Goal: Download file/media

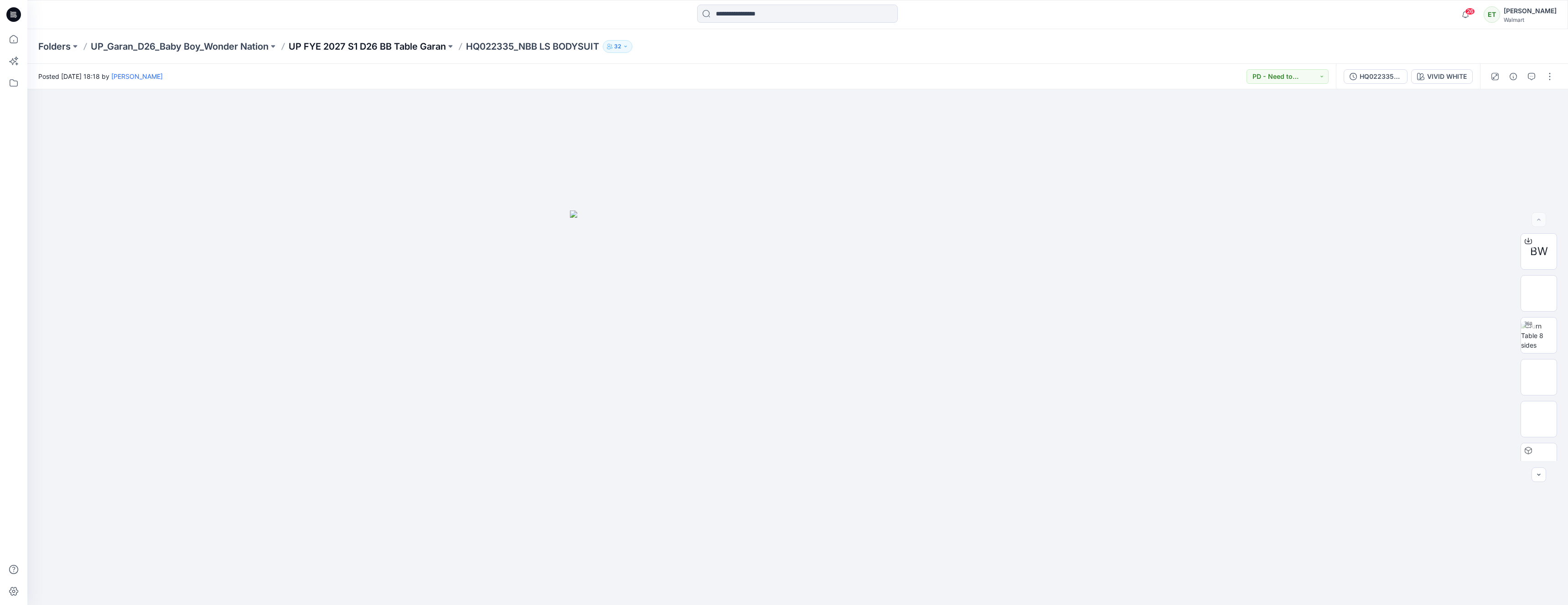
click at [416, 43] on p "UP FYE 2027 S1 D26 BB Table Garan" at bounding box center [367, 46] width 157 height 13
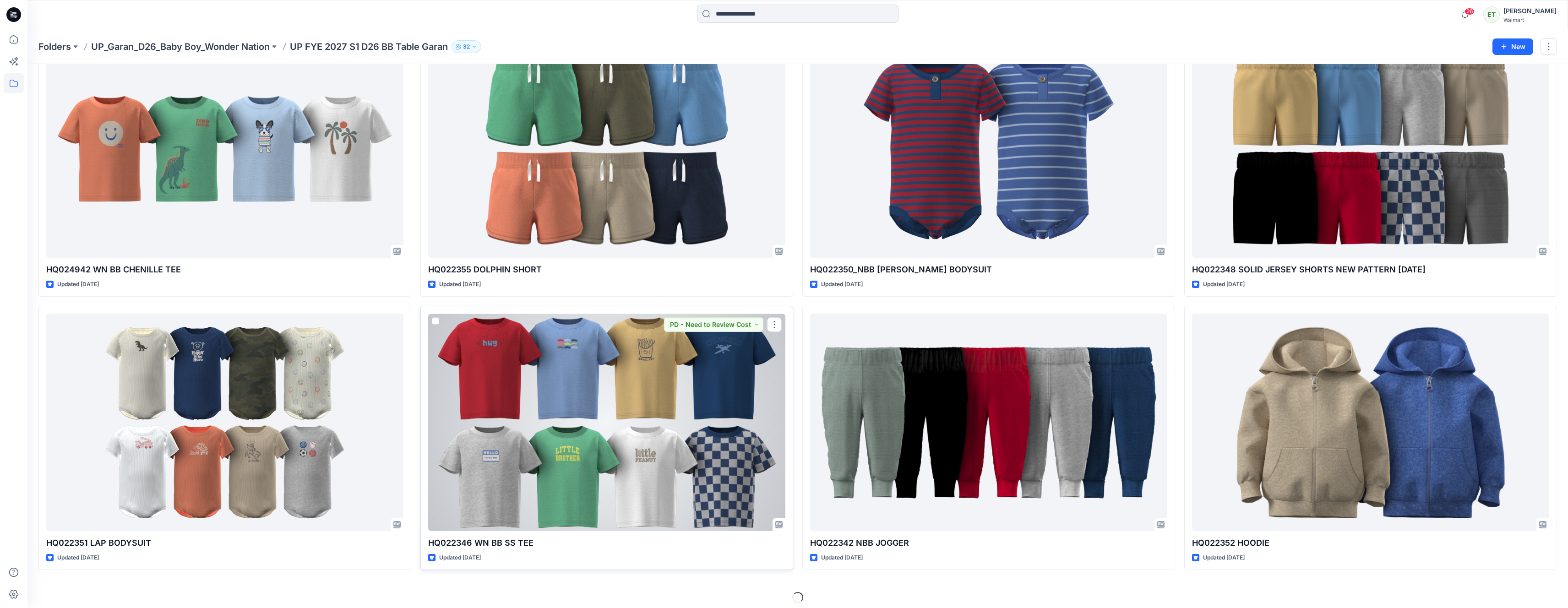
scroll to position [349, 0]
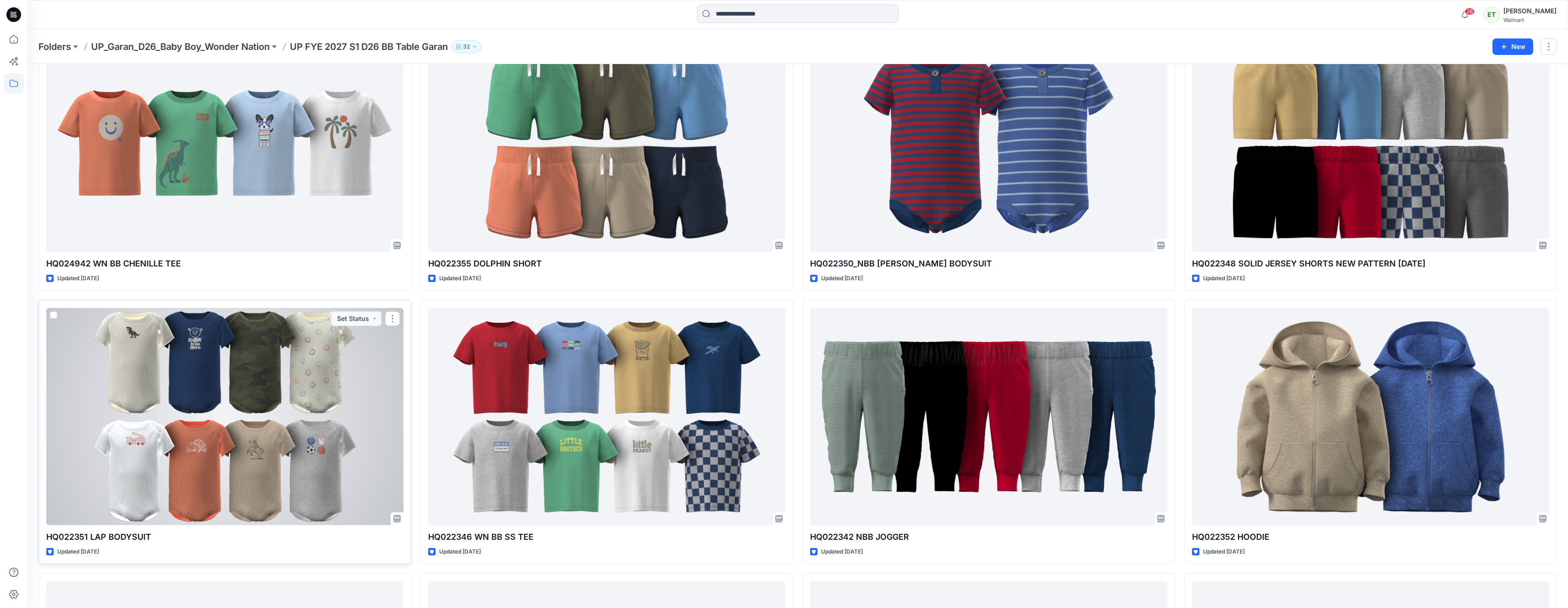
click at [333, 446] on div at bounding box center [225, 416] width 357 height 218
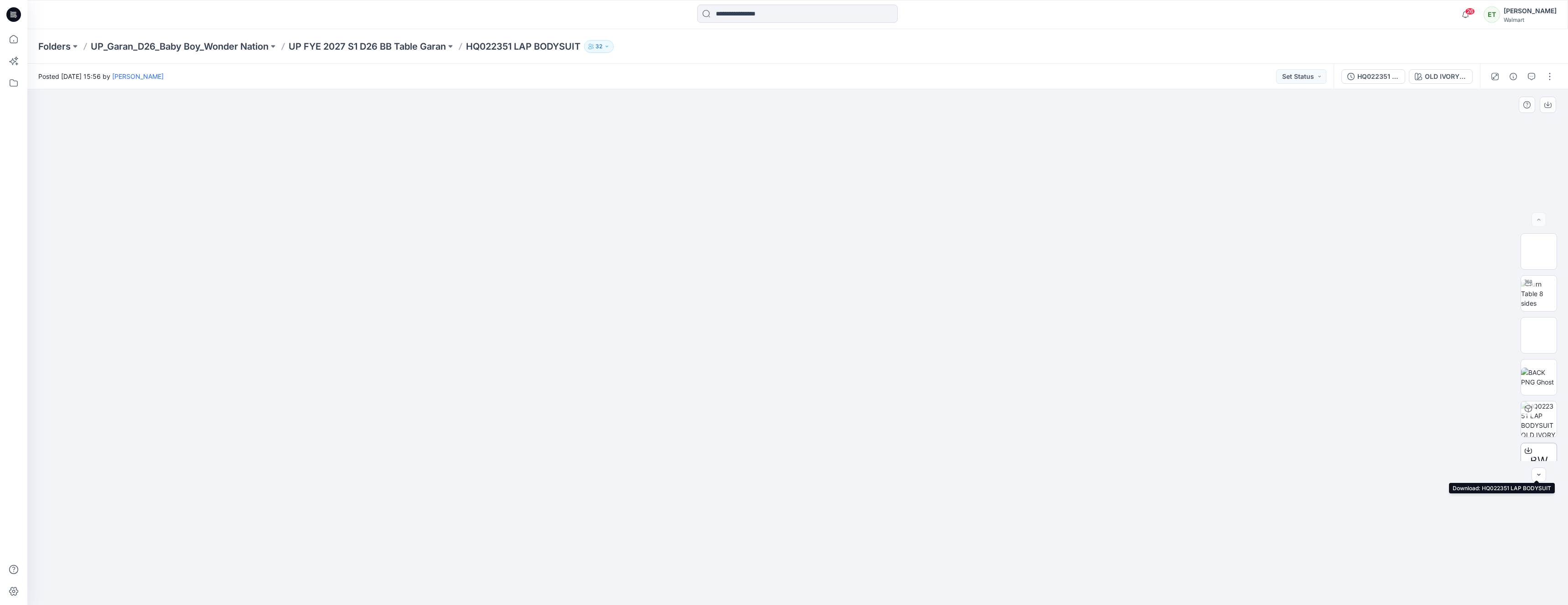
click at [1524, 449] on icon at bounding box center [1527, 451] width 7 height 5
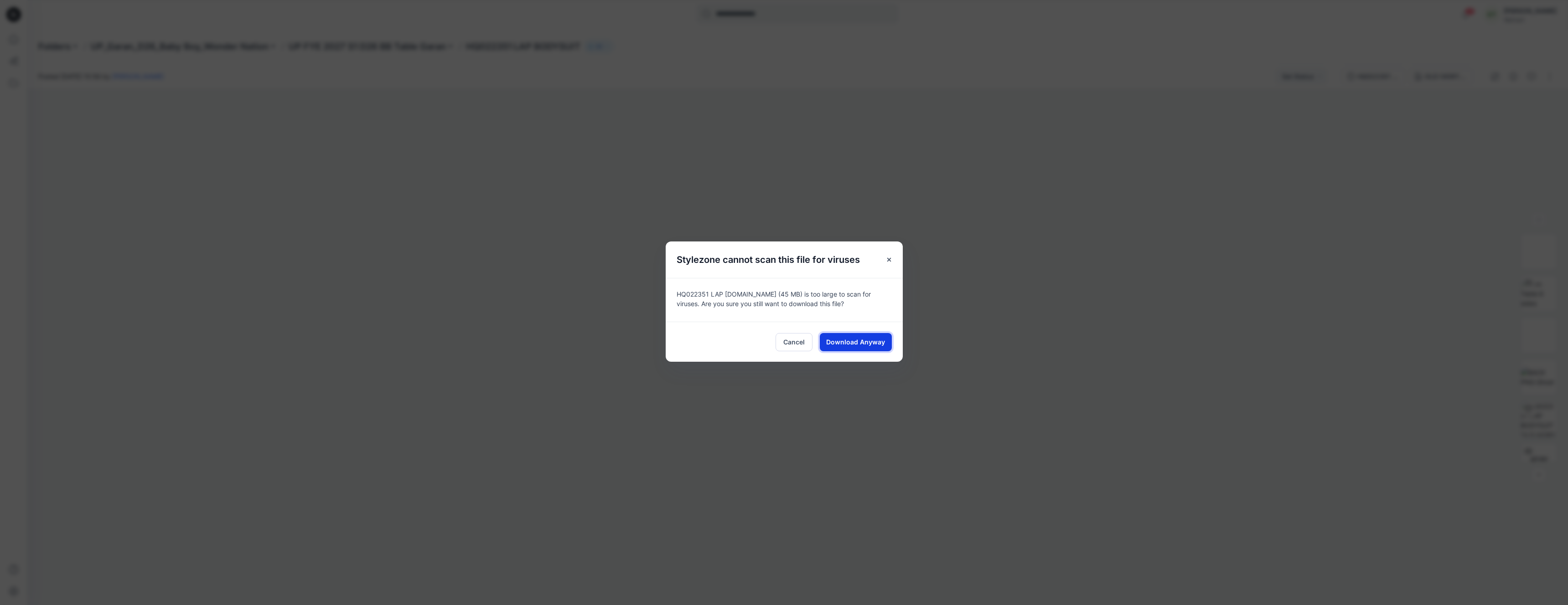
click at [885, 343] on button "Download Anyway" at bounding box center [856, 342] width 72 height 18
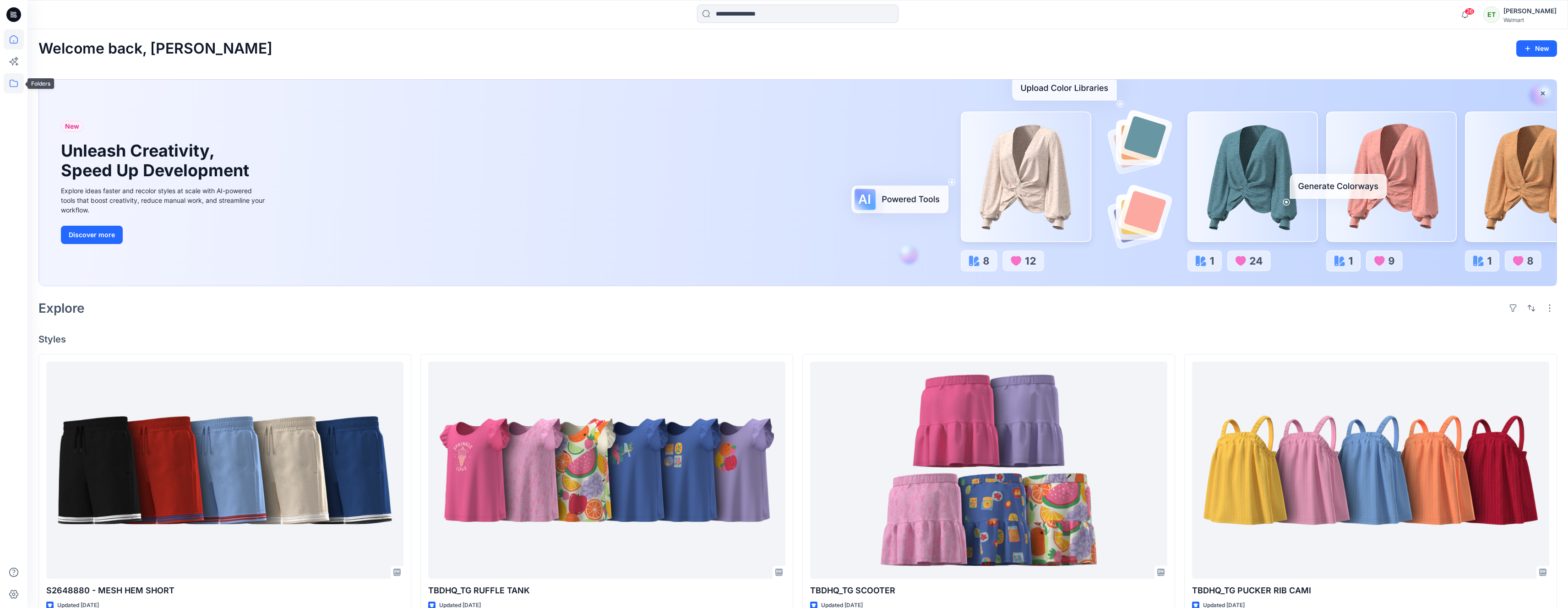
click at [18, 88] on icon at bounding box center [14, 83] width 20 height 20
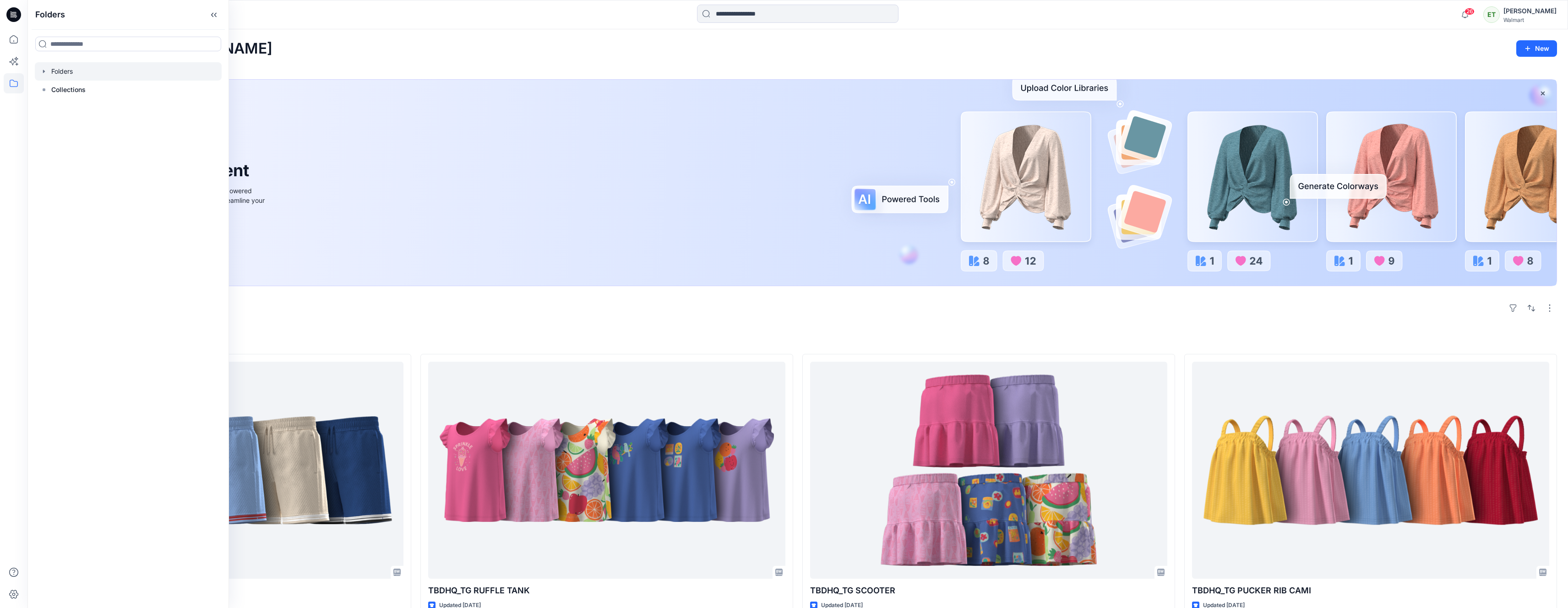
click at [98, 77] on div at bounding box center [128, 71] width 187 height 18
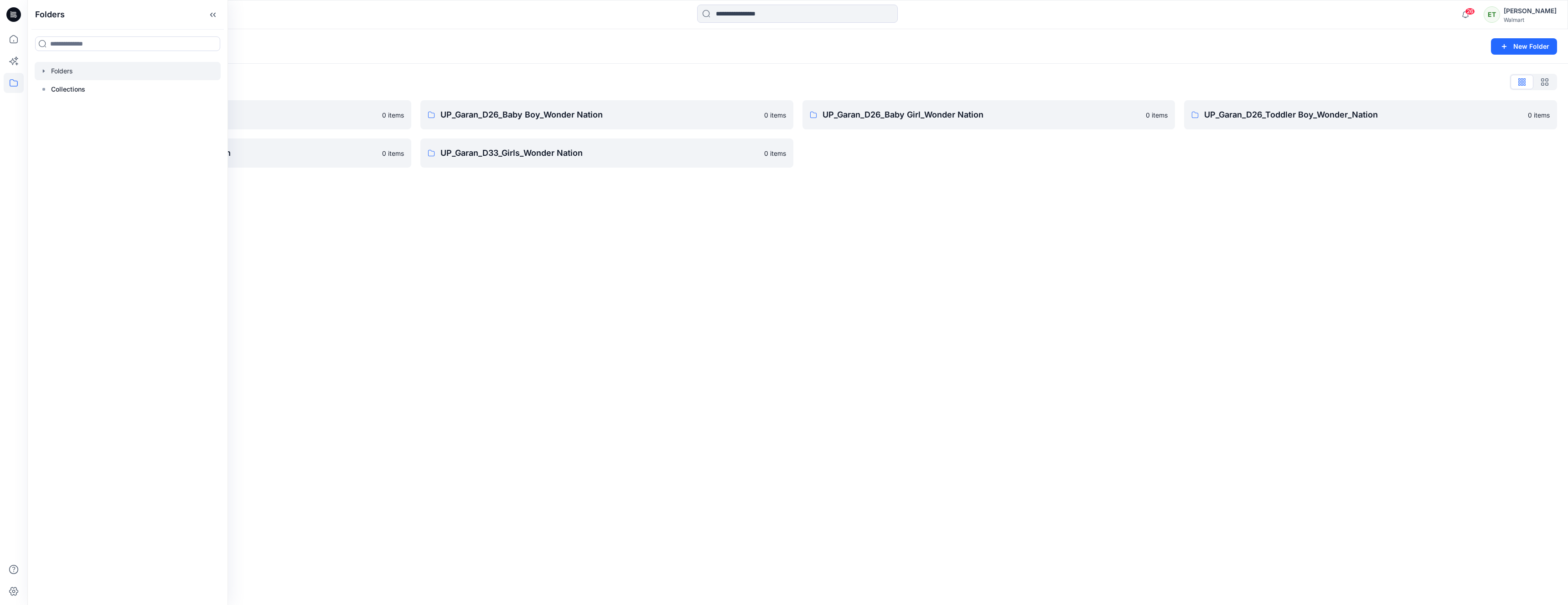
click at [665, 284] on div "Folders New Folder Folders List UP_Garan Littles 0 items UP_Garan_D26_Toddler G…" at bounding box center [798, 317] width 1540 height 576
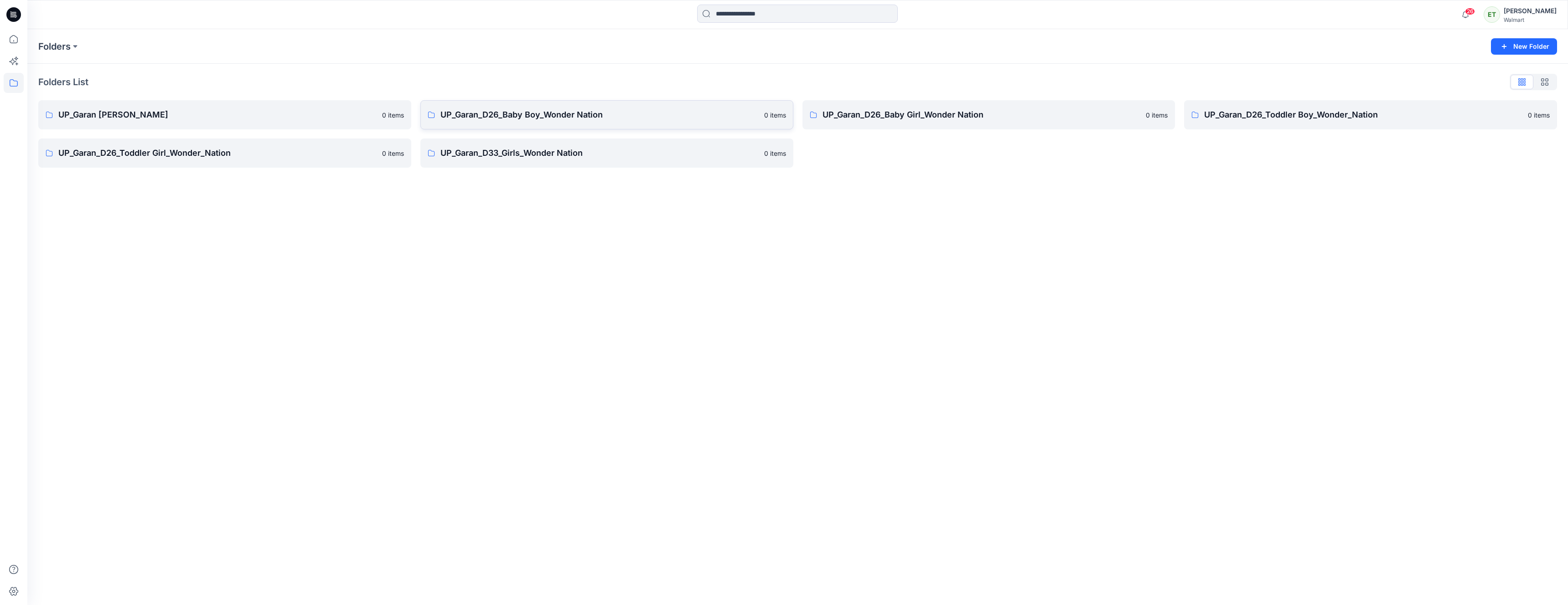
click at [540, 119] on p "UP_Garan_D26_Baby Boy_Wonder Nation" at bounding box center [599, 114] width 318 height 13
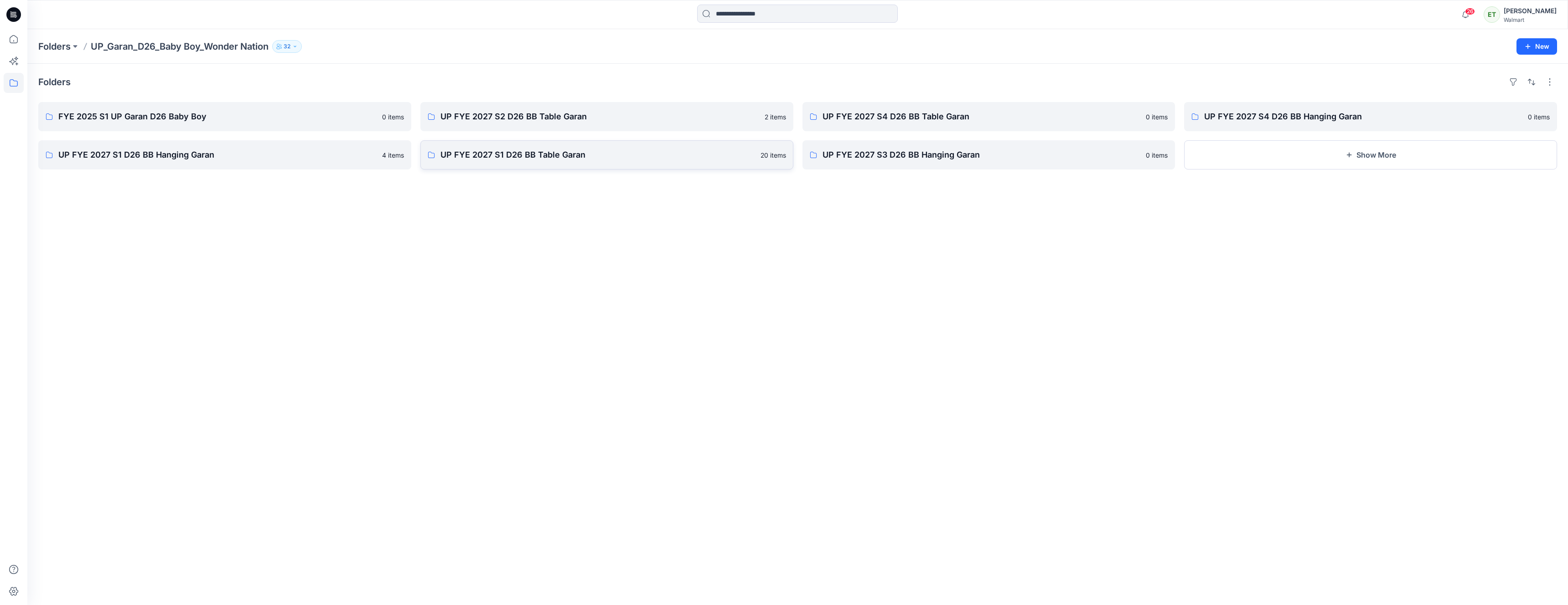
click at [685, 160] on p "UP FYE 2027 S1 D26 BB Table Garan" at bounding box center [597, 155] width 315 height 13
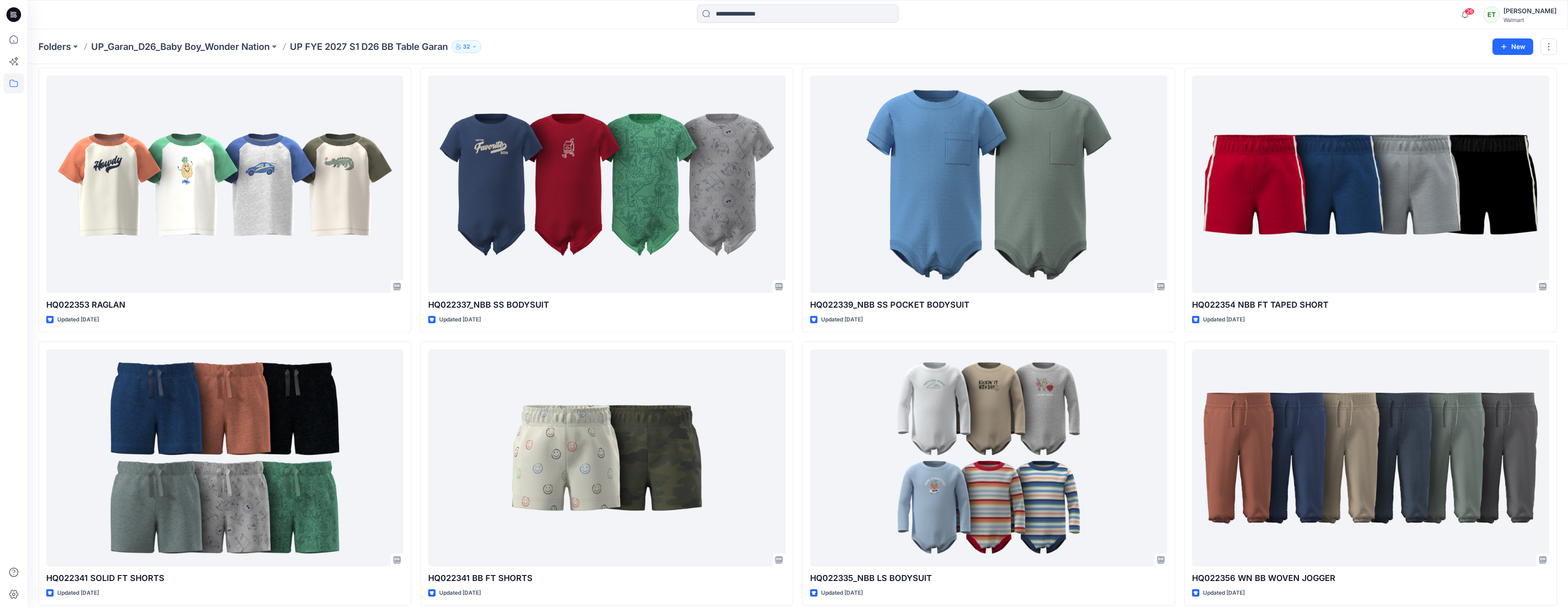
scroll to position [864, 0]
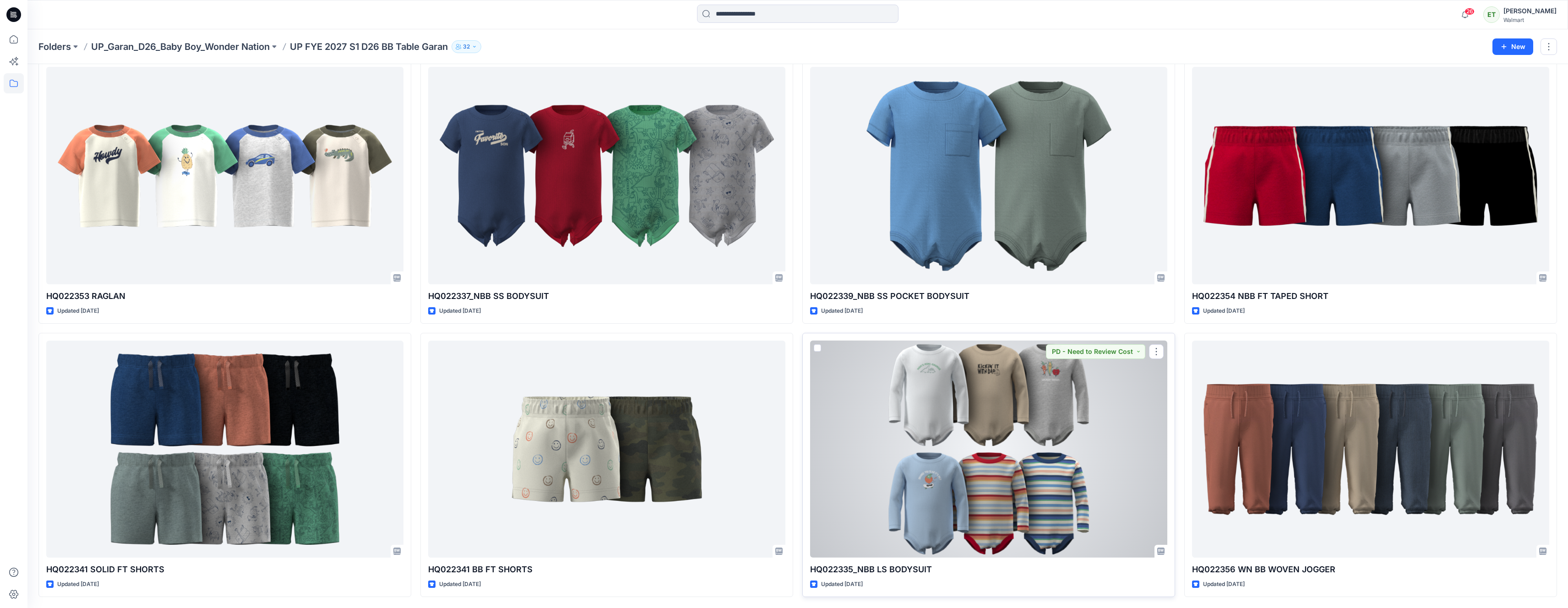
click at [925, 455] on div at bounding box center [989, 449] width 357 height 218
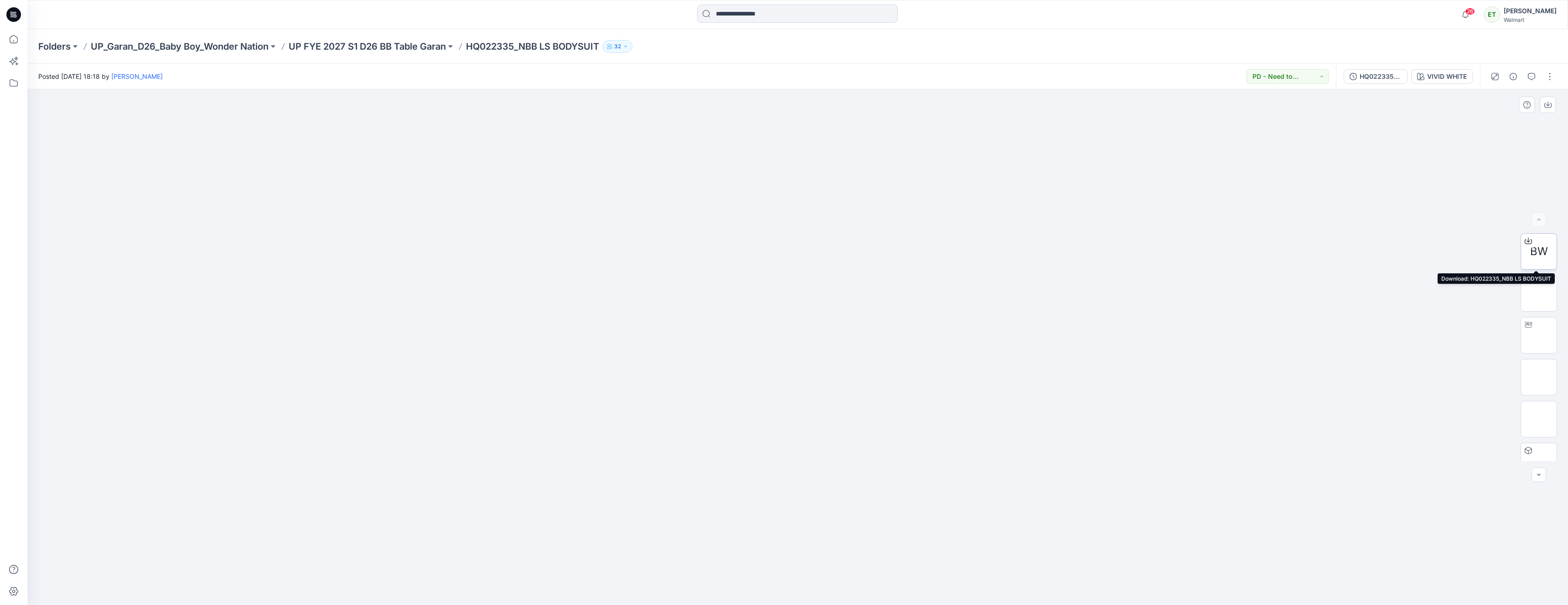
click at [1541, 246] on span "BW" at bounding box center [1539, 251] width 18 height 17
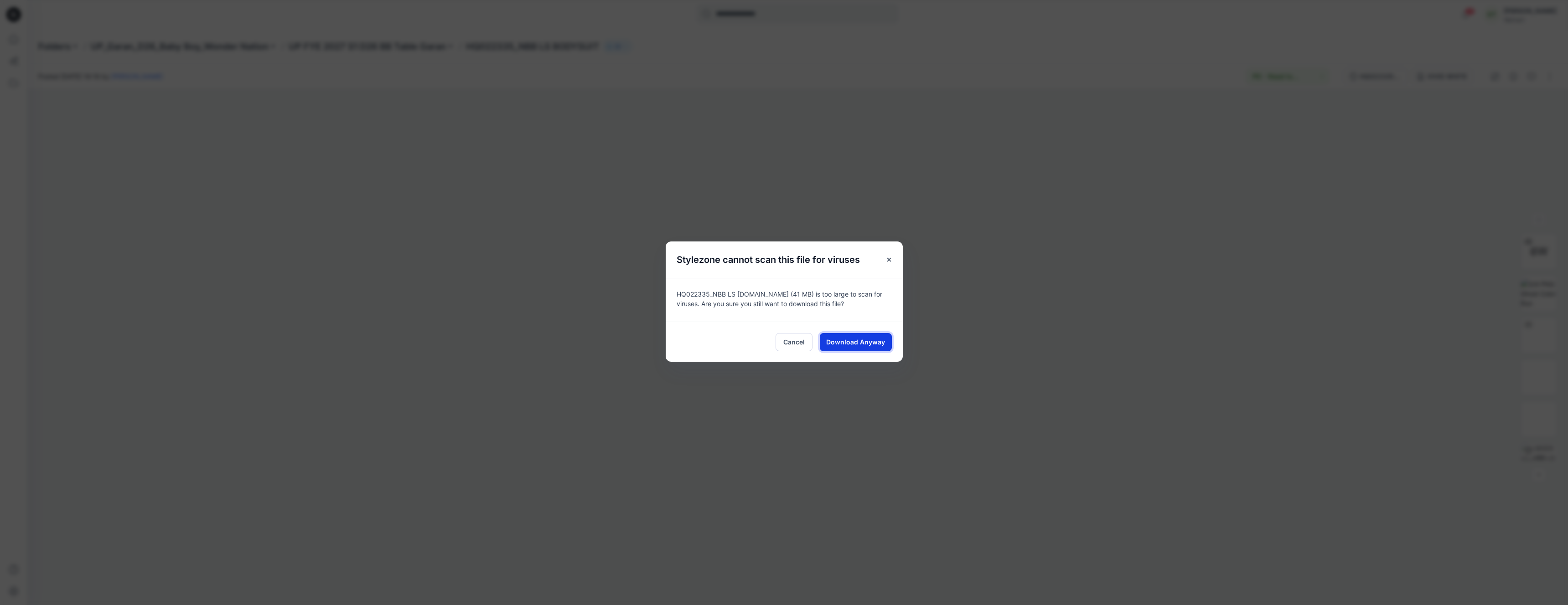
click at [834, 342] on span "Download Anyway" at bounding box center [855, 343] width 59 height 10
